Goal: Check status: Check status

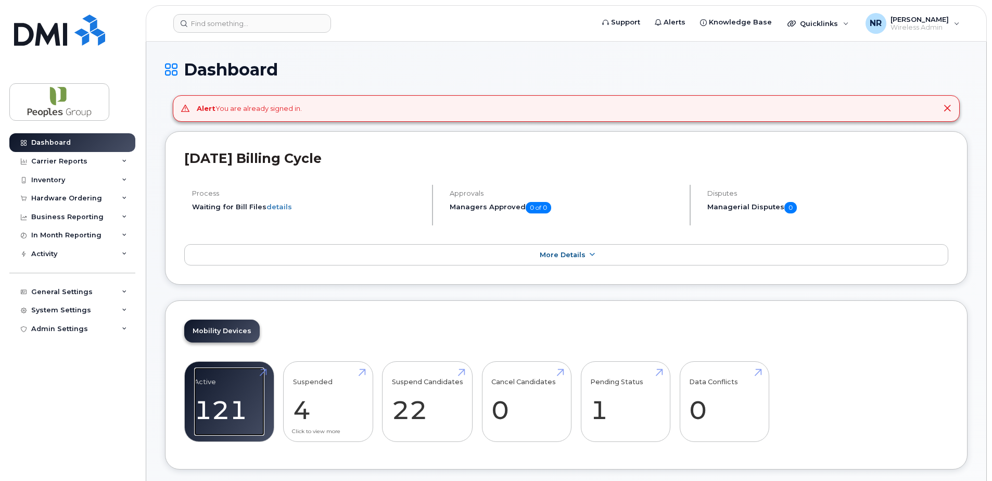
drag, startPoint x: 219, startPoint y: 414, endPoint x: 292, endPoint y: 420, distance: 73.6
click at [219, 414] on link "Active 121" at bounding box center [229, 401] width 70 height 69
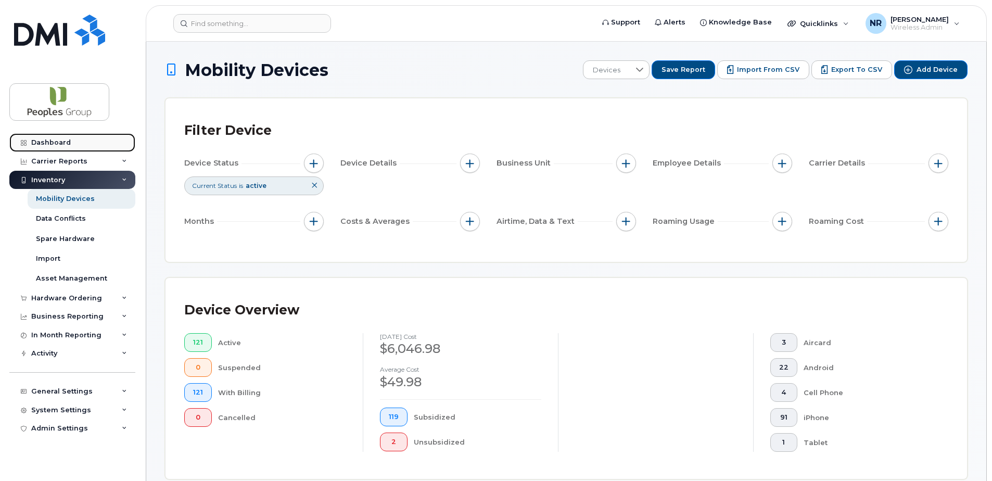
click at [49, 140] on div "Dashboard" at bounding box center [51, 142] width 40 height 8
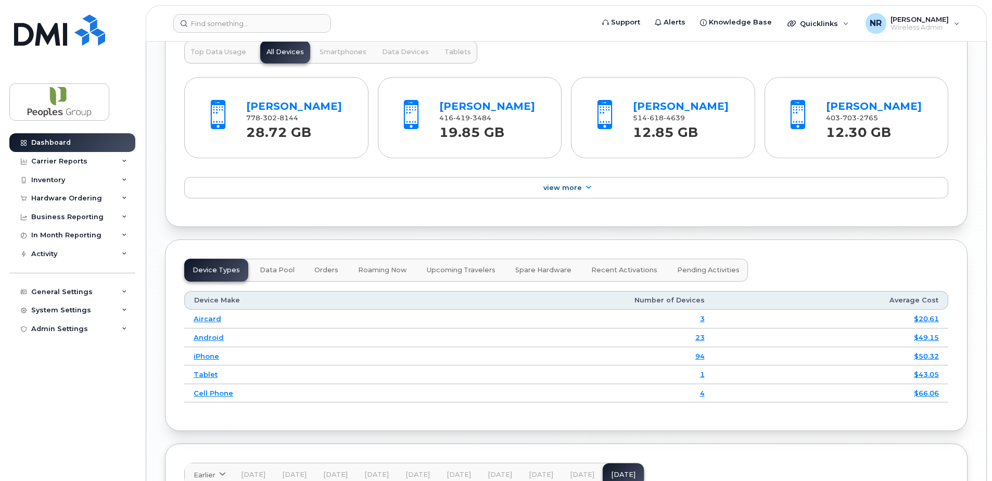
scroll to position [1040, 0]
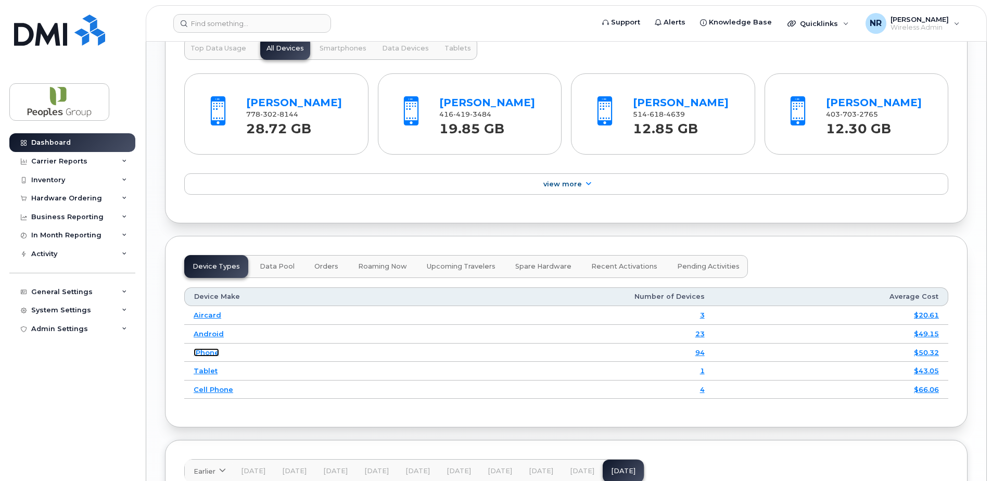
drag, startPoint x: 206, startPoint y: 351, endPoint x: 284, endPoint y: 357, distance: 77.7
click at [207, 351] on link "iPhone" at bounding box center [206, 352] width 25 height 8
